Goal: Obtain resource: Download file/media

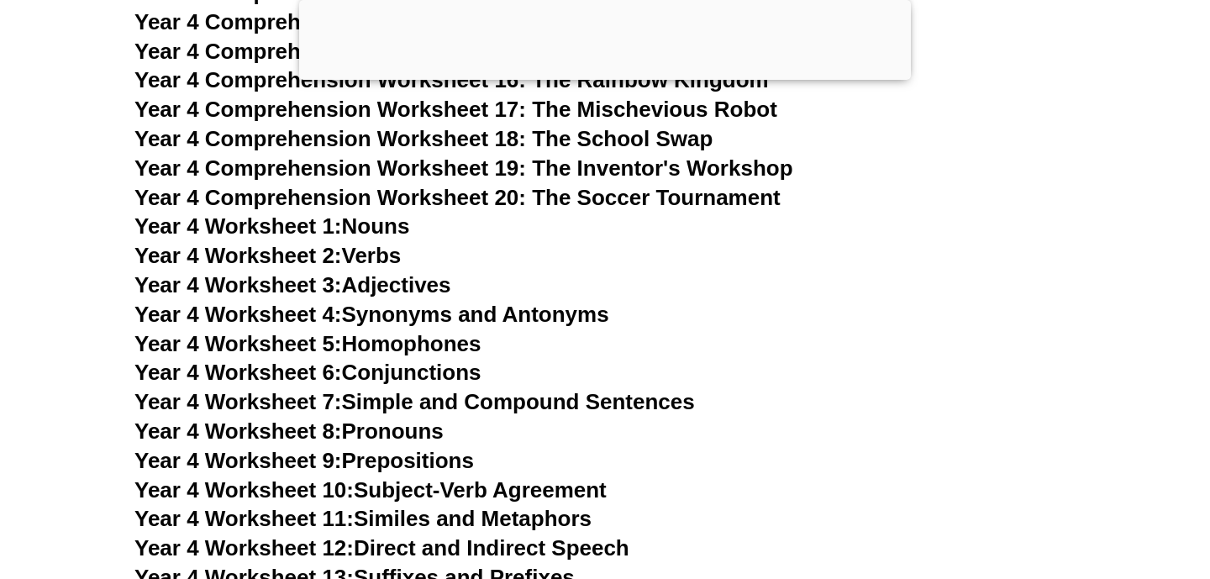
scroll to position [7364, 0]
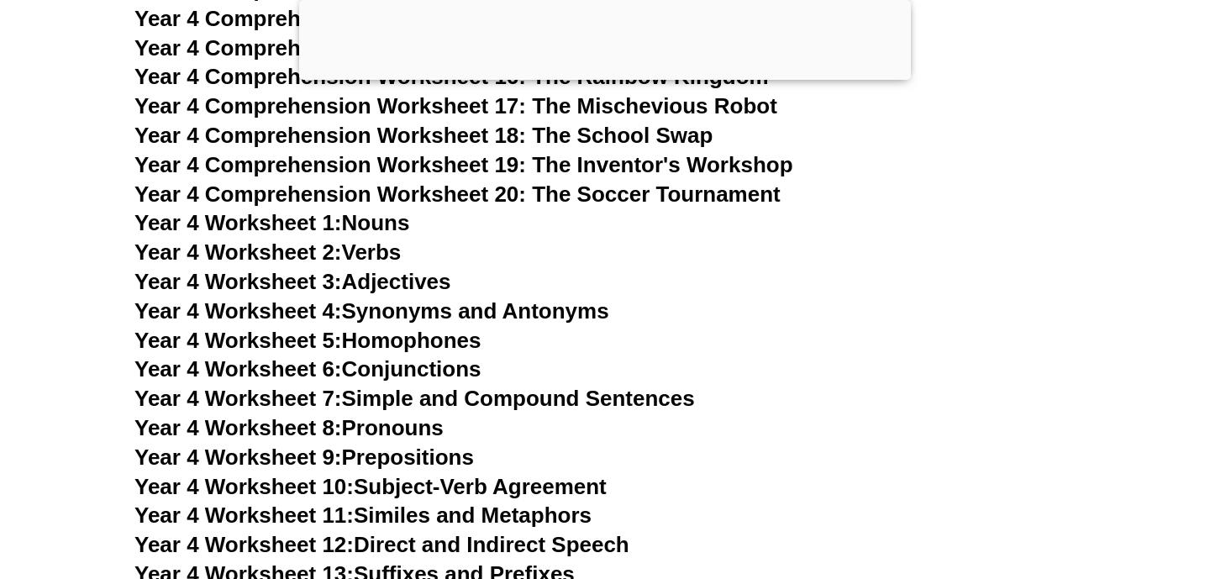
click at [387, 228] on link "Year 4 Worksheet 1: Nouns" at bounding box center [271, 222] width 275 height 25
click at [368, 241] on link "Year 4 Worksheet 2: Verbs" at bounding box center [267, 252] width 266 height 25
click at [387, 225] on link "Year 4 Worksheet 1: Nouns" at bounding box center [271, 222] width 275 height 25
click at [378, 253] on link "Year 4 Worksheet 2: Verbs" at bounding box center [267, 252] width 266 height 25
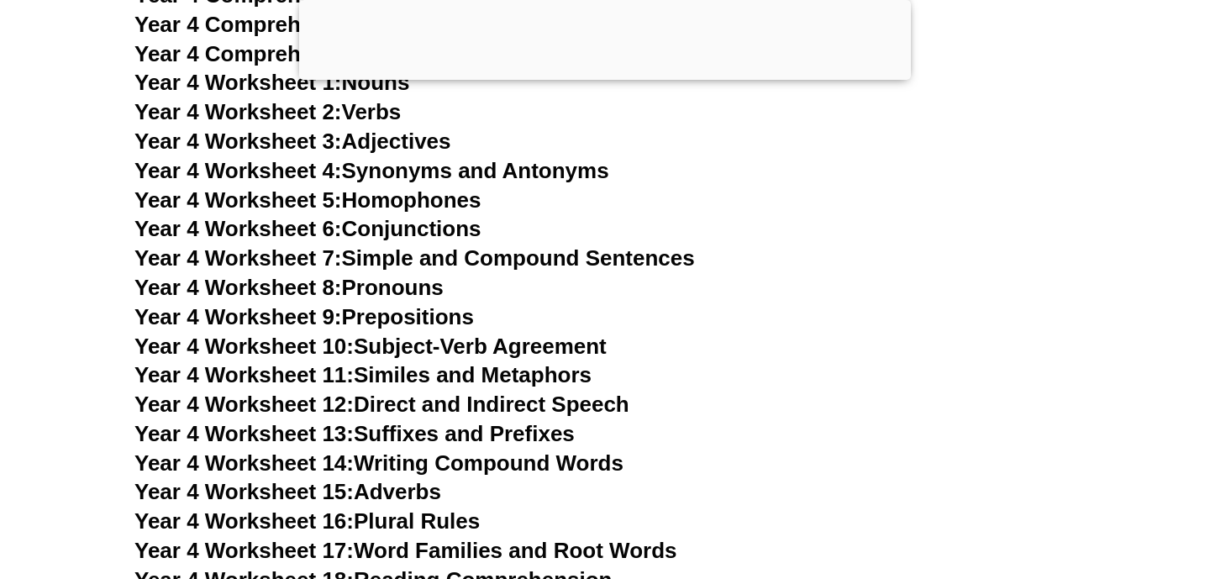
scroll to position [7250, 0]
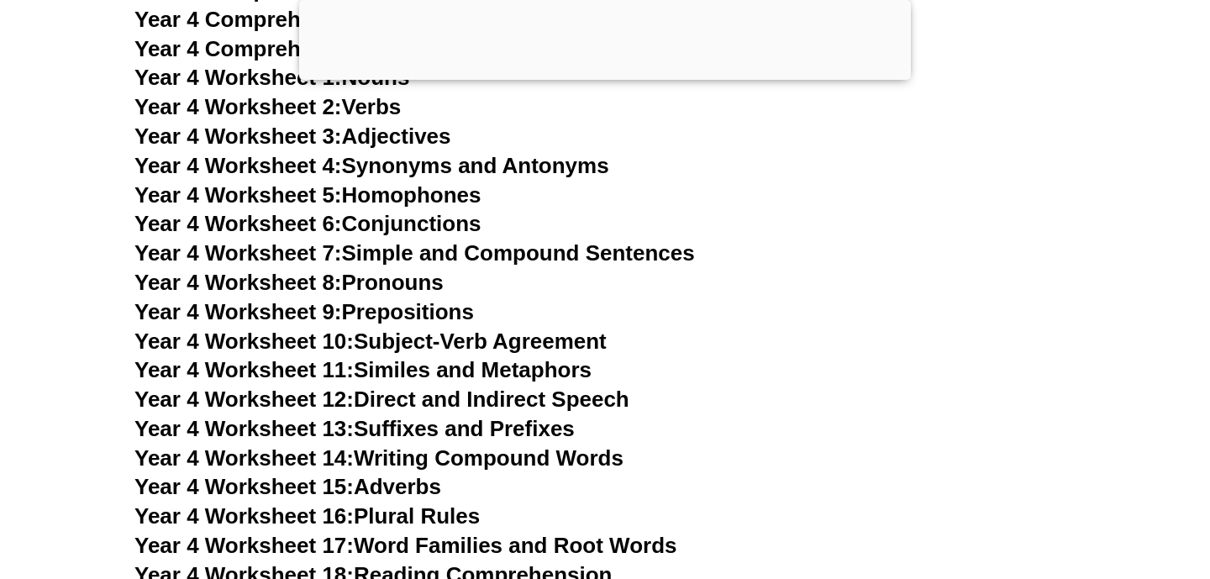
click at [420, 130] on link "Year 4 Worksheet 3: Adjectives" at bounding box center [292, 136] width 317 height 25
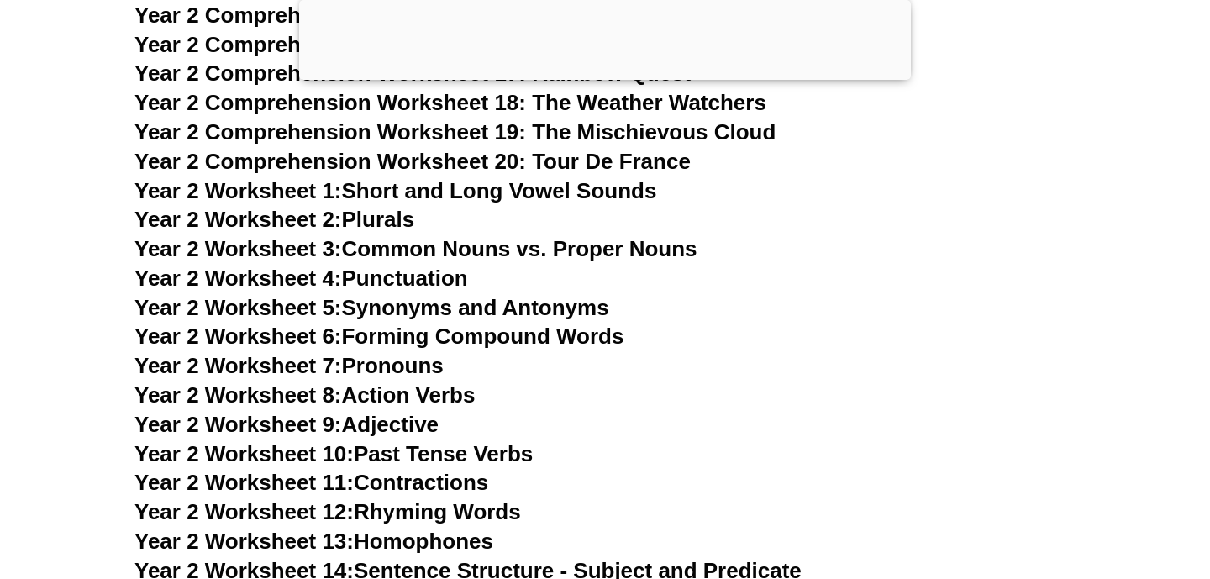
scroll to position [4380, 0]
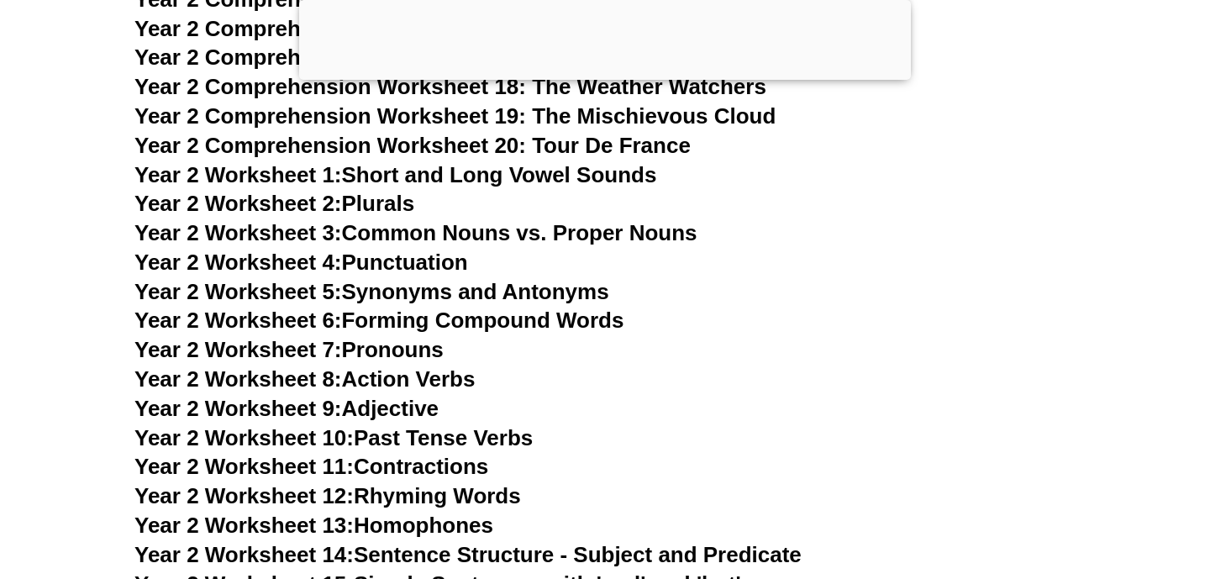
click at [463, 328] on link "Year 2 Worksheet 6: Forming Compound Words" at bounding box center [378, 320] width 489 height 25
click at [403, 329] on link "Year 2 Worksheet 6: Forming Compound Words" at bounding box center [378, 320] width 489 height 25
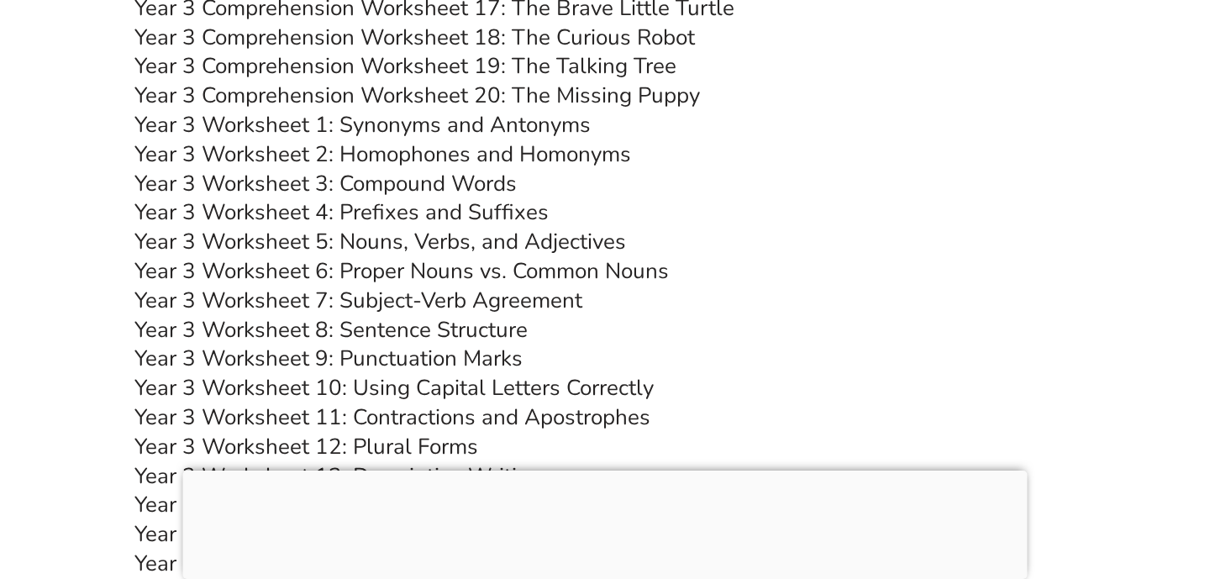
scroll to position [5877, 0]
click at [478, 152] on link "Year 3 Worksheet 2: Homophones and Homonyms" at bounding box center [382, 153] width 497 height 29
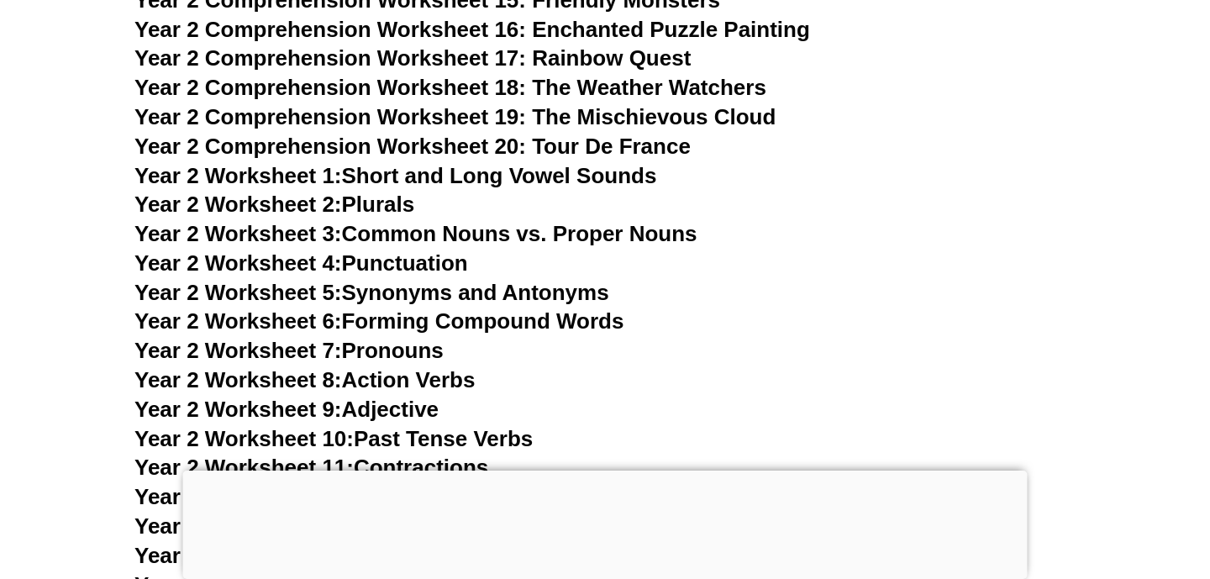
scroll to position [4288, 0]
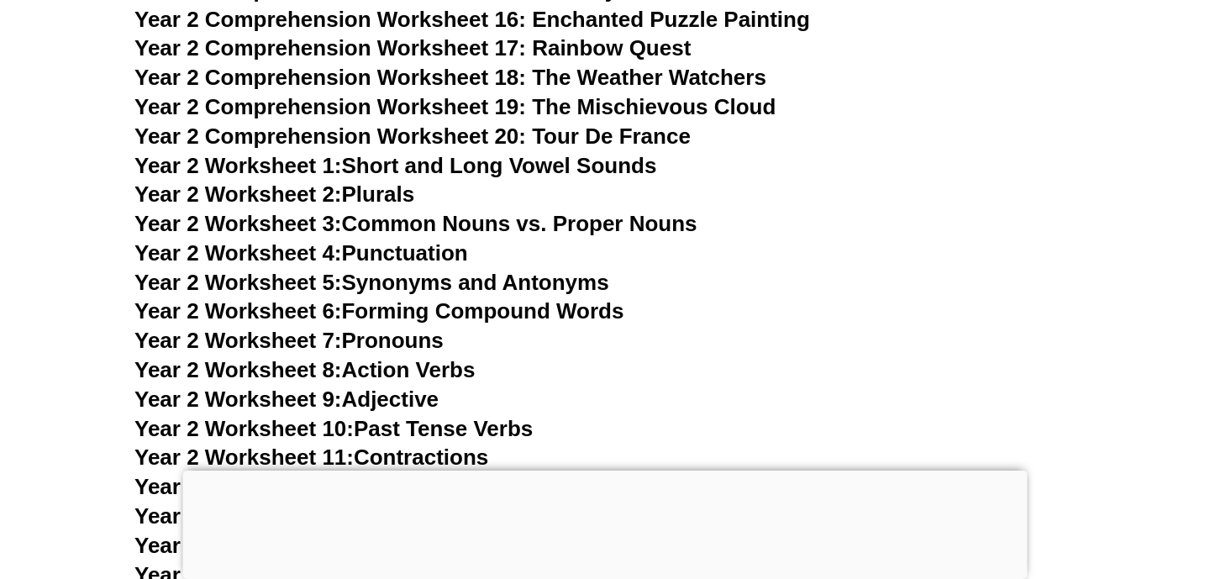
click at [434, 314] on link "Year 2 Worksheet 6: Forming Compound Words" at bounding box center [378, 310] width 489 height 25
